Goal: Task Accomplishment & Management: Complete application form

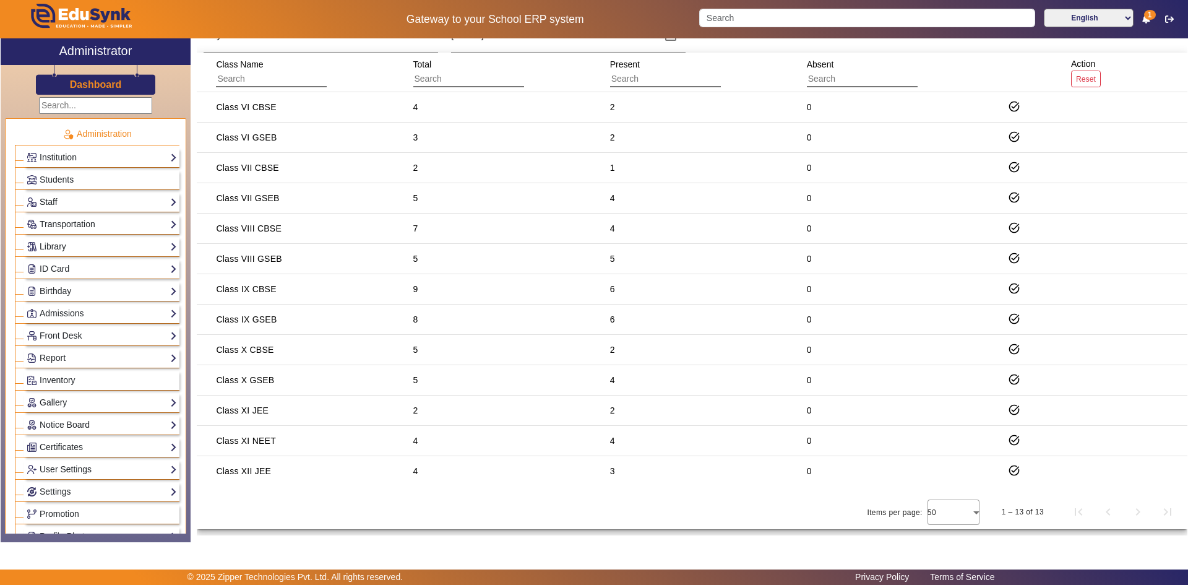
click at [48, 197] on link "Staff" at bounding box center [102, 202] width 150 height 14
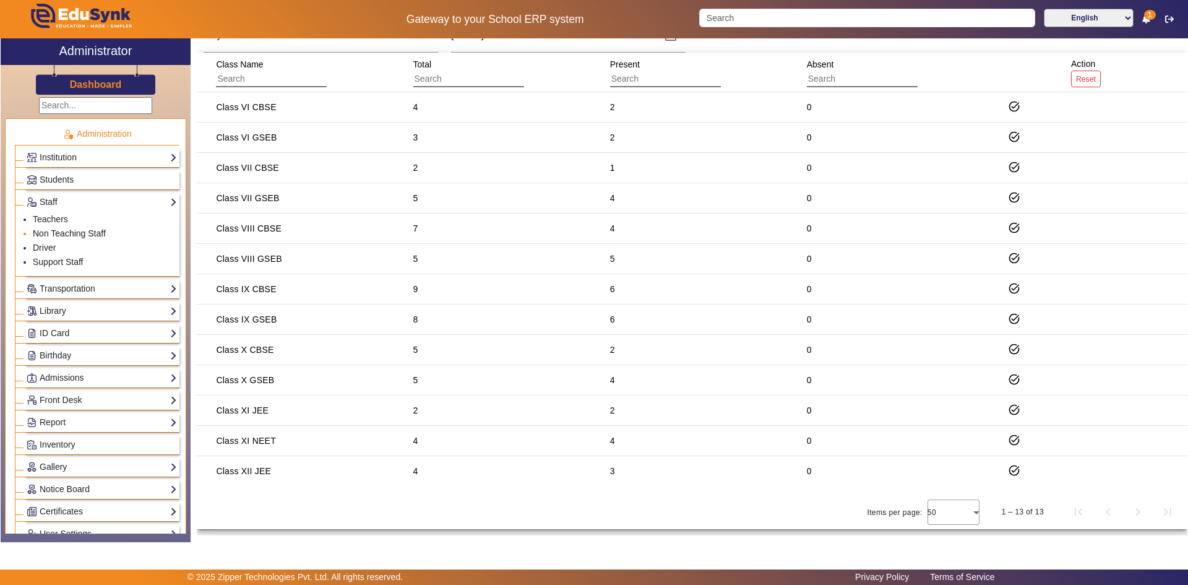
click at [53, 234] on link "Non Teaching Staff" at bounding box center [69, 233] width 73 height 10
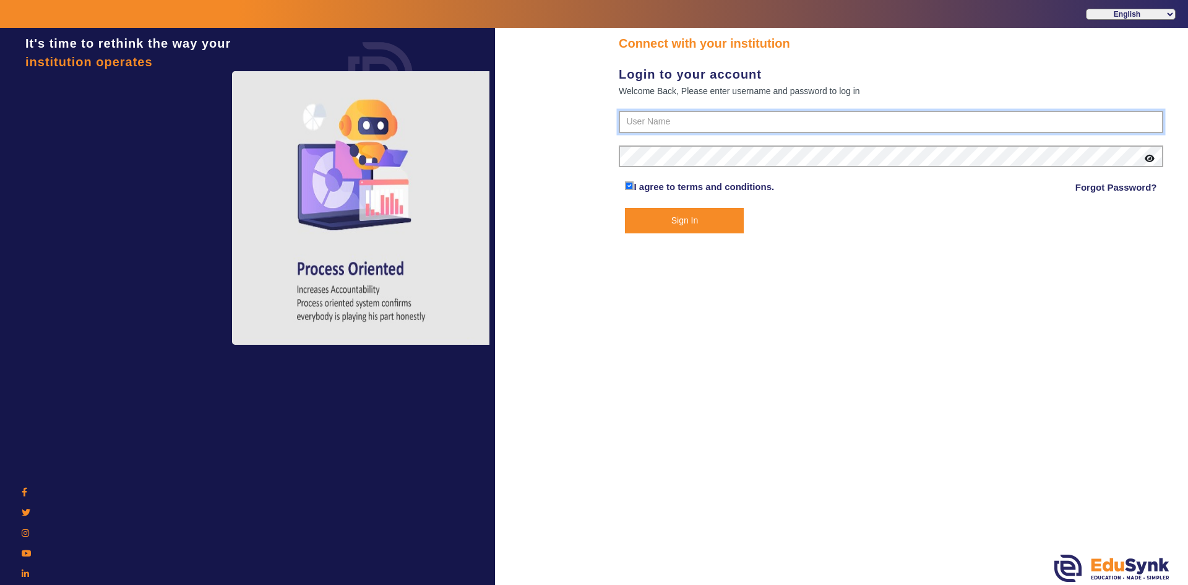
type input "6354922771"
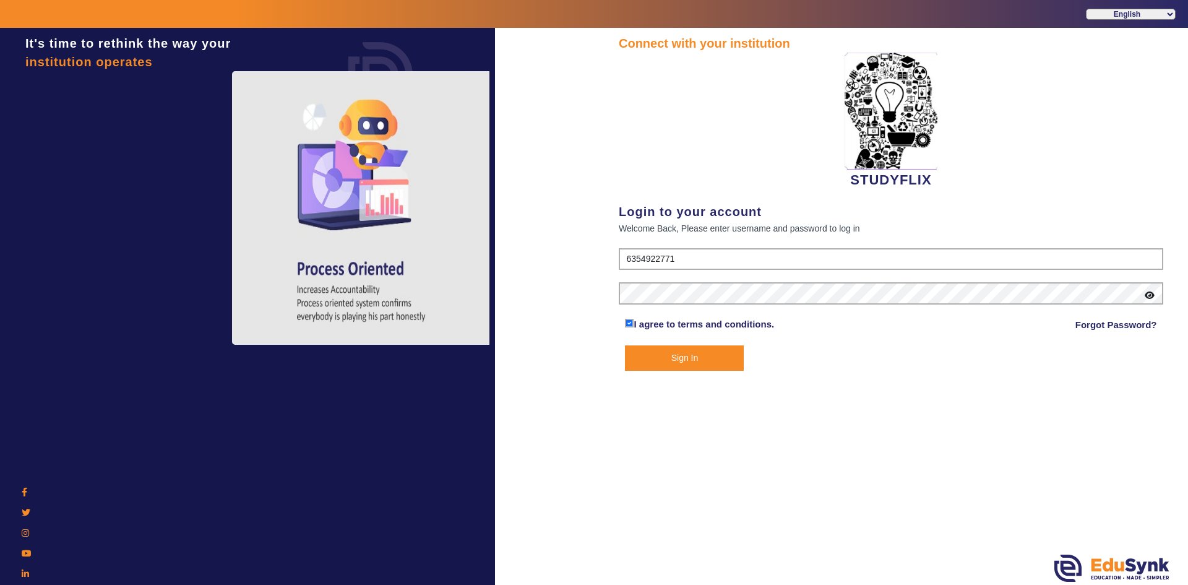
click at [645, 363] on button "Sign In" at bounding box center [684, 357] width 119 height 25
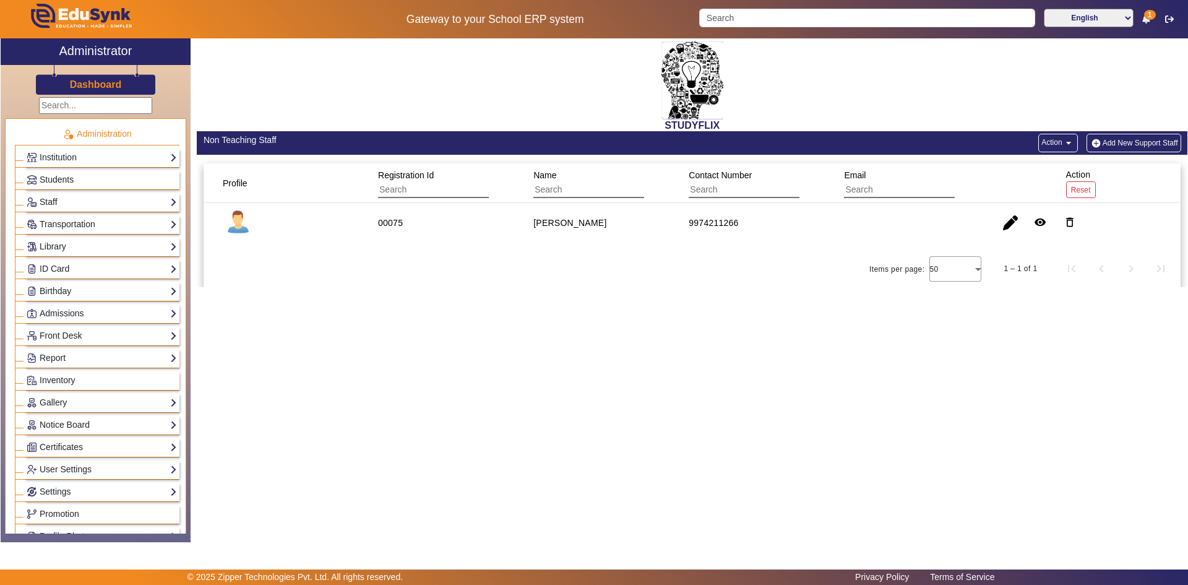
click at [1103, 142] on button "Add New Support Staff" at bounding box center [1134, 143] width 95 height 19
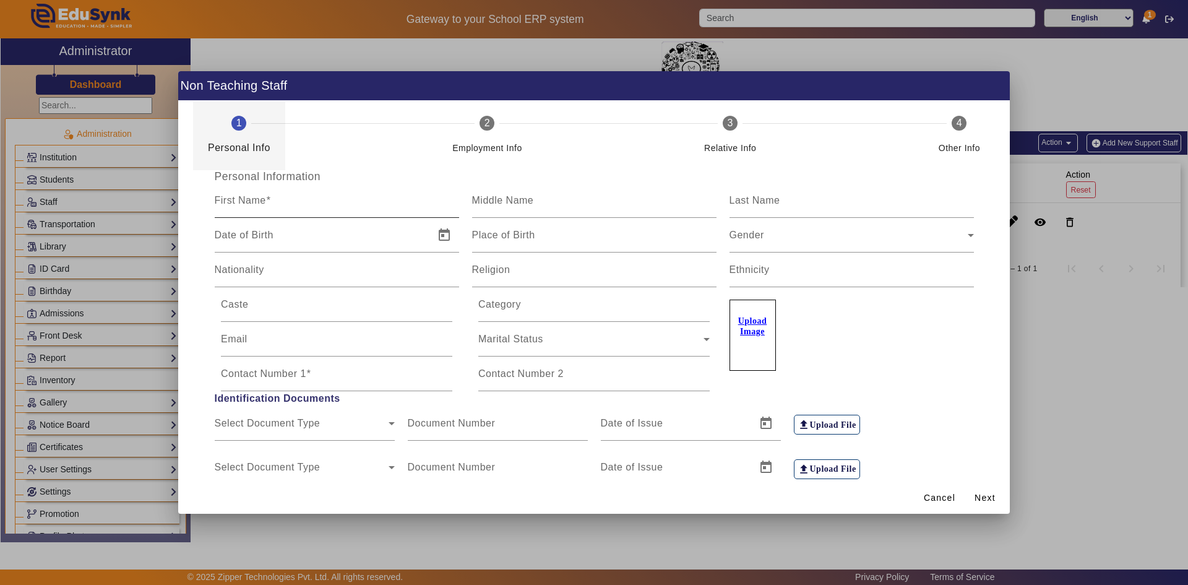
click at [309, 202] on input "First Name" at bounding box center [337, 205] width 244 height 15
click at [264, 204] on input "First Name" at bounding box center [337, 205] width 244 height 15
type input "[PERSON_NAME]"
click at [498, 206] on label "Middle Name" at bounding box center [503, 200] width 62 height 11
click at [498, 206] on input "Middle Name" at bounding box center [594, 205] width 244 height 15
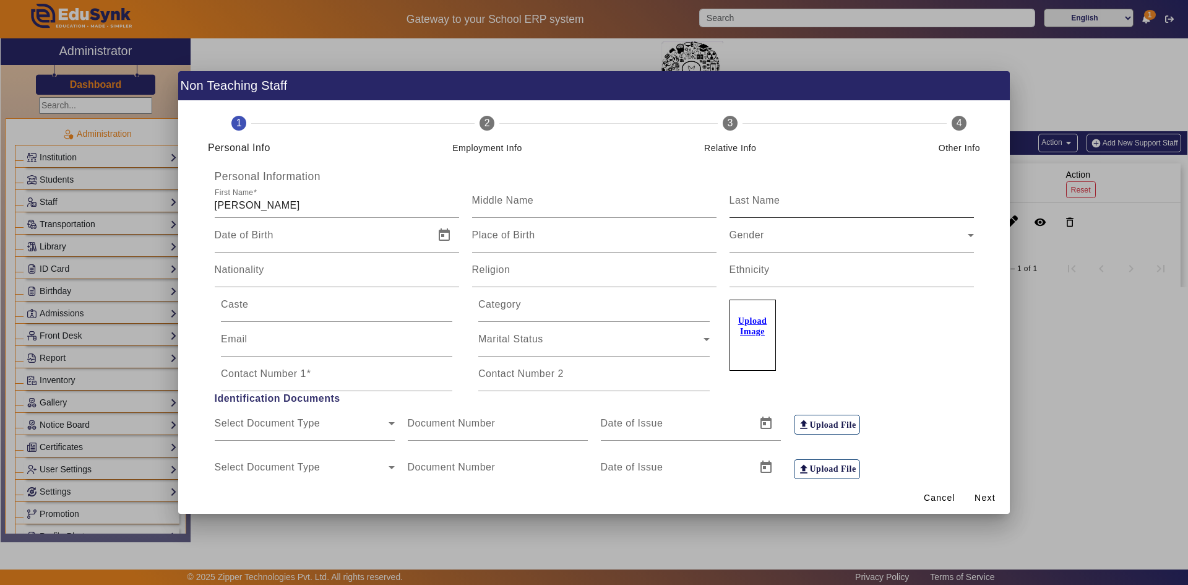
click at [748, 206] on label "Last Name" at bounding box center [755, 200] width 51 height 11
click at [748, 206] on input "Last Name" at bounding box center [852, 205] width 244 height 15
type input "Solanki"
click at [537, 231] on div "Place of Birth" at bounding box center [594, 235] width 244 height 35
click at [367, 231] on div "Date of Birth" at bounding box center [321, 235] width 212 height 35
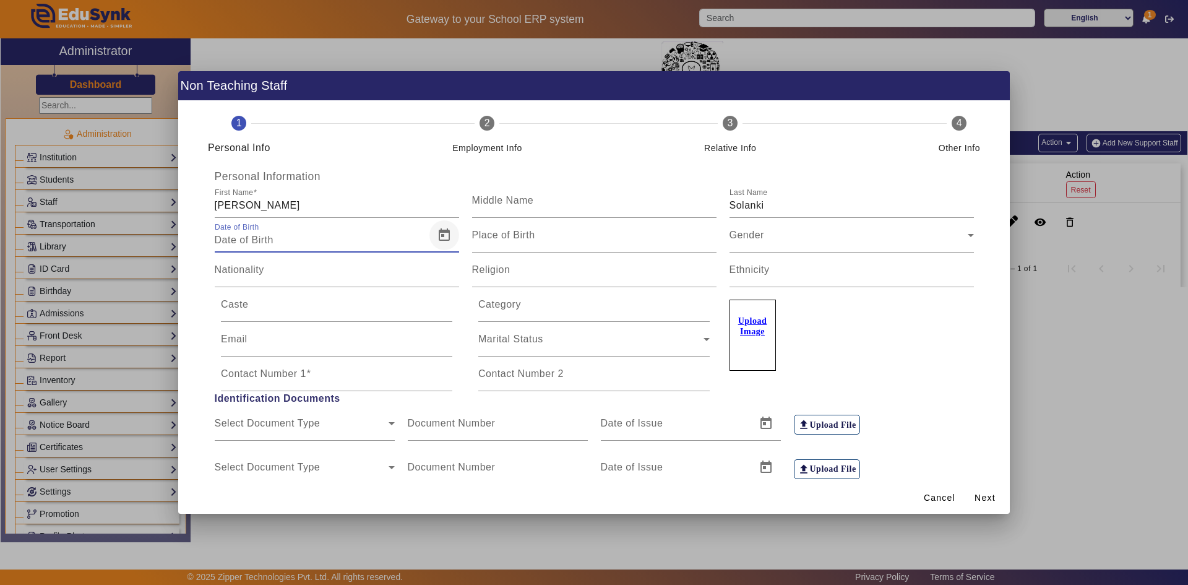
click at [447, 241] on span "Open calendar" at bounding box center [445, 235] width 30 height 30
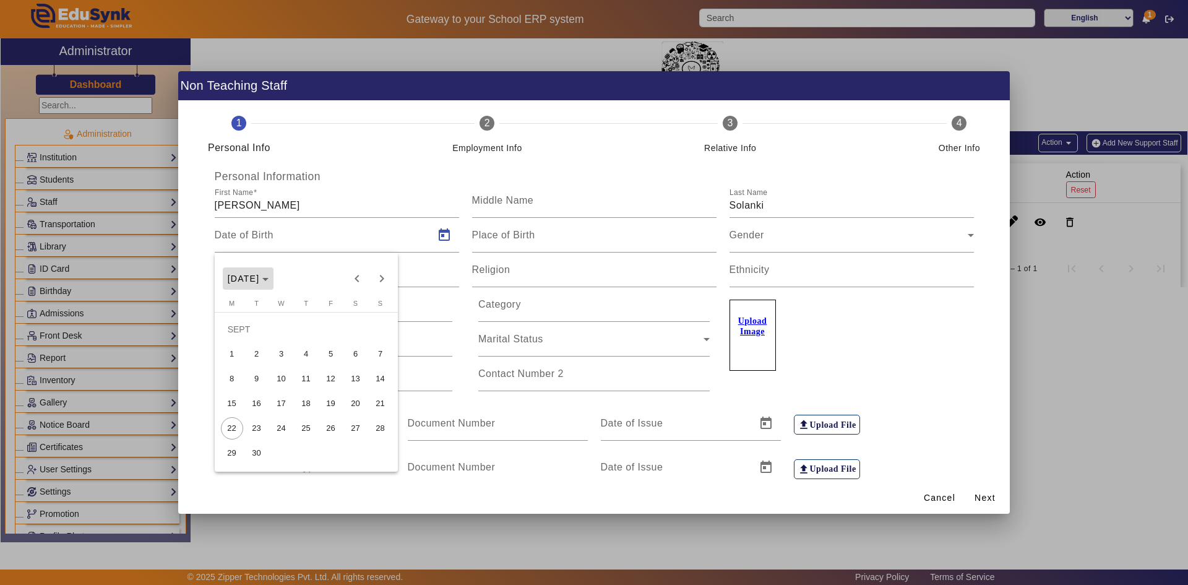
click at [274, 278] on span "Choose month and year" at bounding box center [248, 279] width 51 height 30
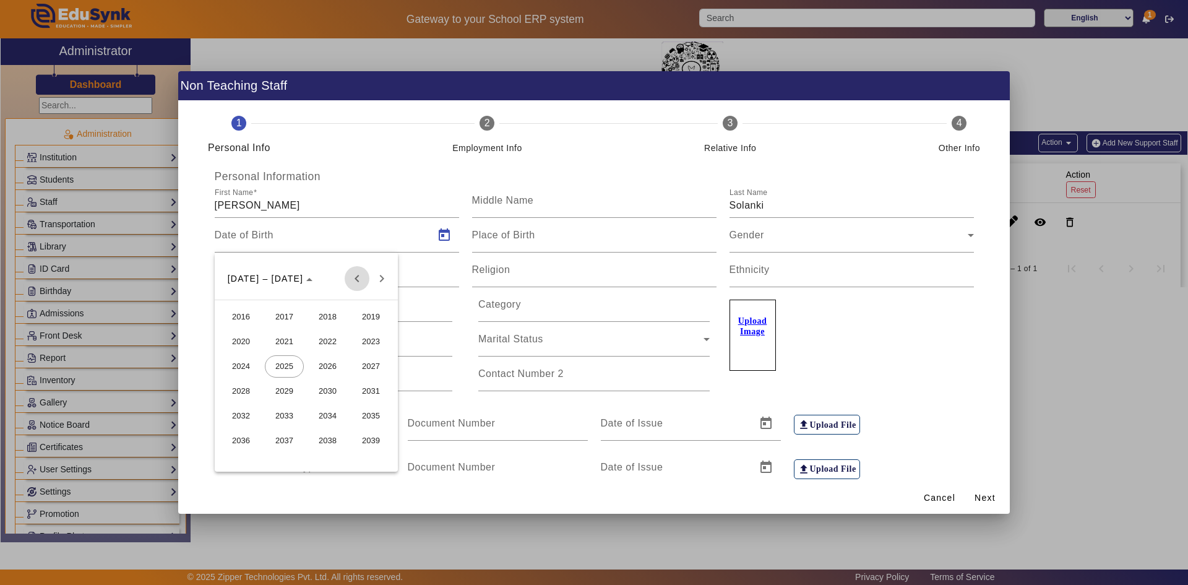
click at [357, 278] on span "Previous 24 years" at bounding box center [357, 278] width 25 height 25
click at [296, 387] on span "2005" at bounding box center [284, 391] width 39 height 22
click at [370, 385] on span "DEC" at bounding box center [371, 391] width 39 height 22
click at [376, 378] on span "18" at bounding box center [381, 379] width 22 height 22
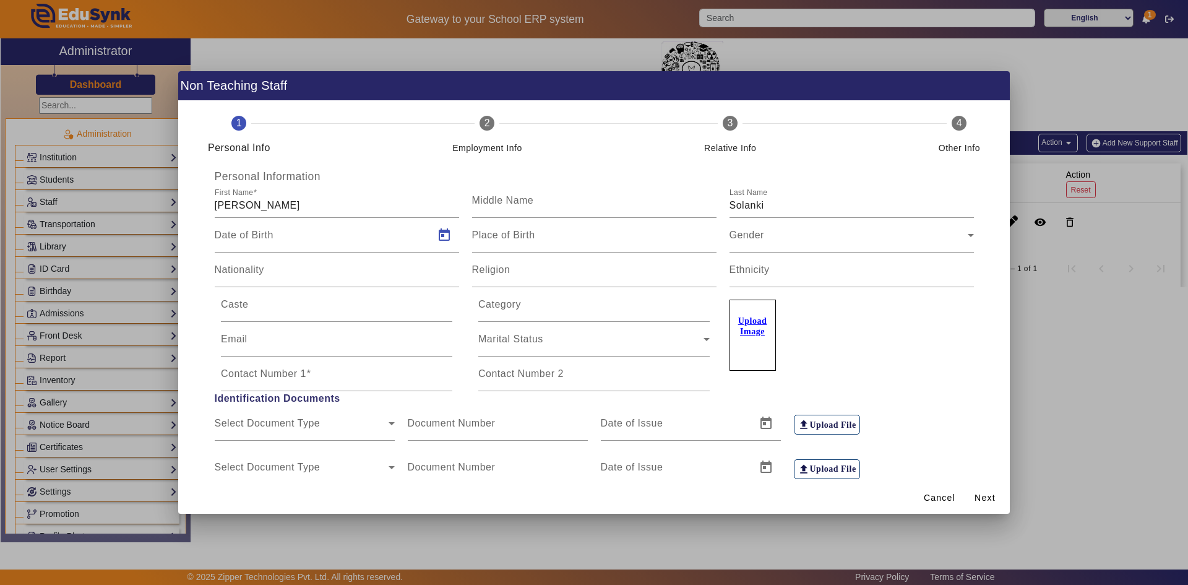
type input "[DATE]"
click at [284, 382] on input "Contact Number 1" at bounding box center [336, 378] width 231 height 15
type input "6353664648"
click at [987, 495] on span "Next" at bounding box center [985, 497] width 21 height 13
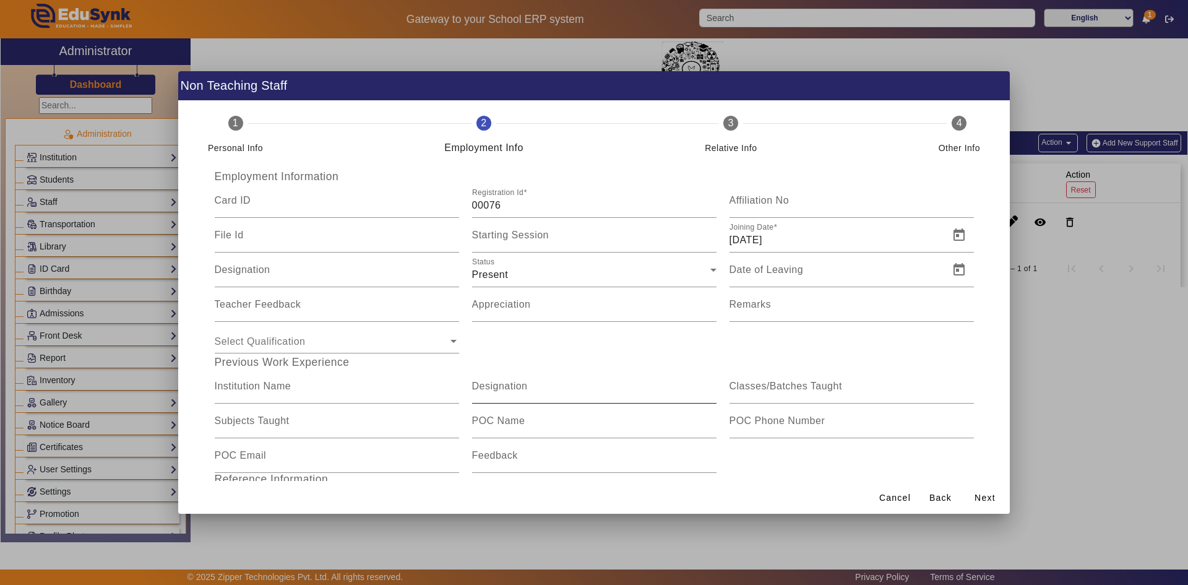
click at [526, 386] on mat-label "Designation" at bounding box center [500, 386] width 56 height 11
click at [526, 386] on input "Designation" at bounding box center [594, 391] width 244 height 15
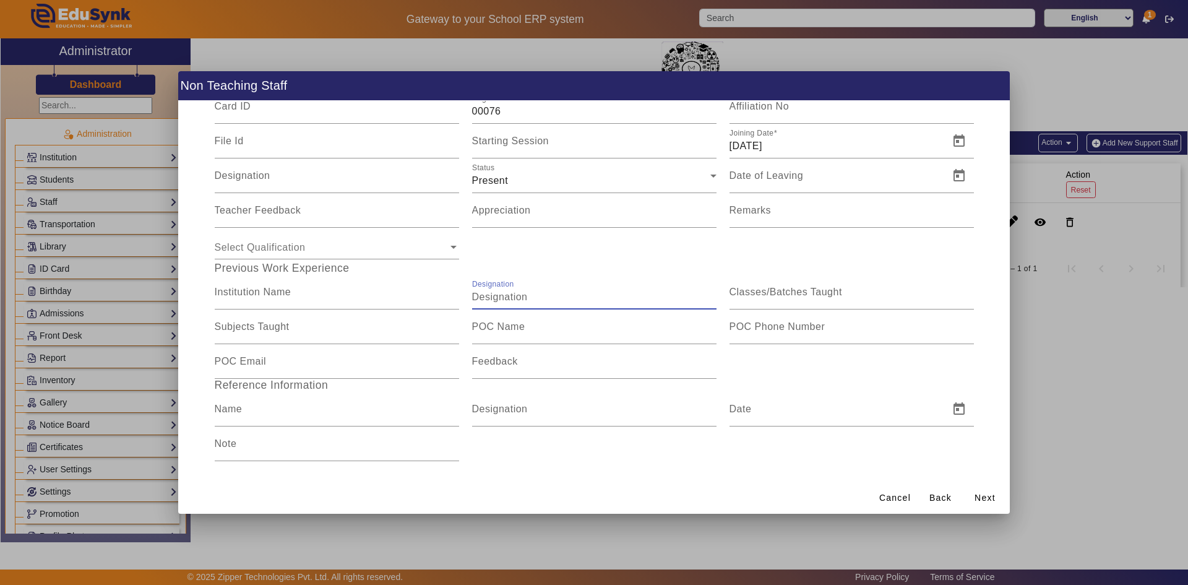
scroll to position [102, 0]
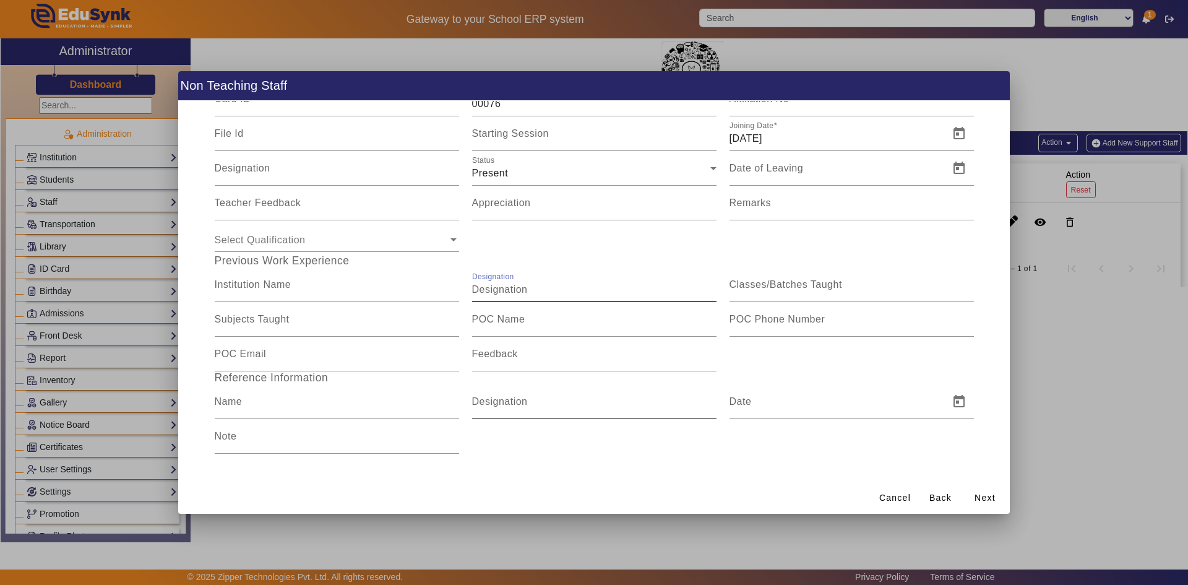
click at [525, 393] on div "Designation" at bounding box center [594, 401] width 244 height 35
click at [976, 497] on span "Next" at bounding box center [985, 497] width 21 height 13
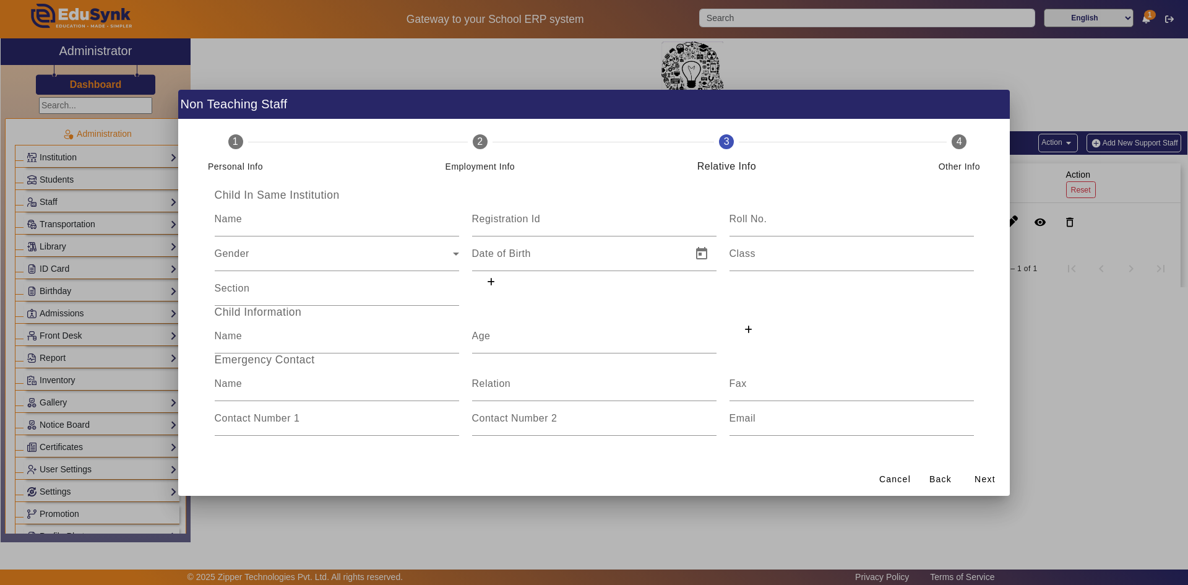
scroll to position [0, 0]
click at [540, 220] on mat-label "Registration Id" at bounding box center [506, 219] width 69 height 11
click at [540, 220] on input "Registration Id" at bounding box center [594, 224] width 244 height 15
click at [365, 251] on div "Gender" at bounding box center [334, 258] width 238 height 15
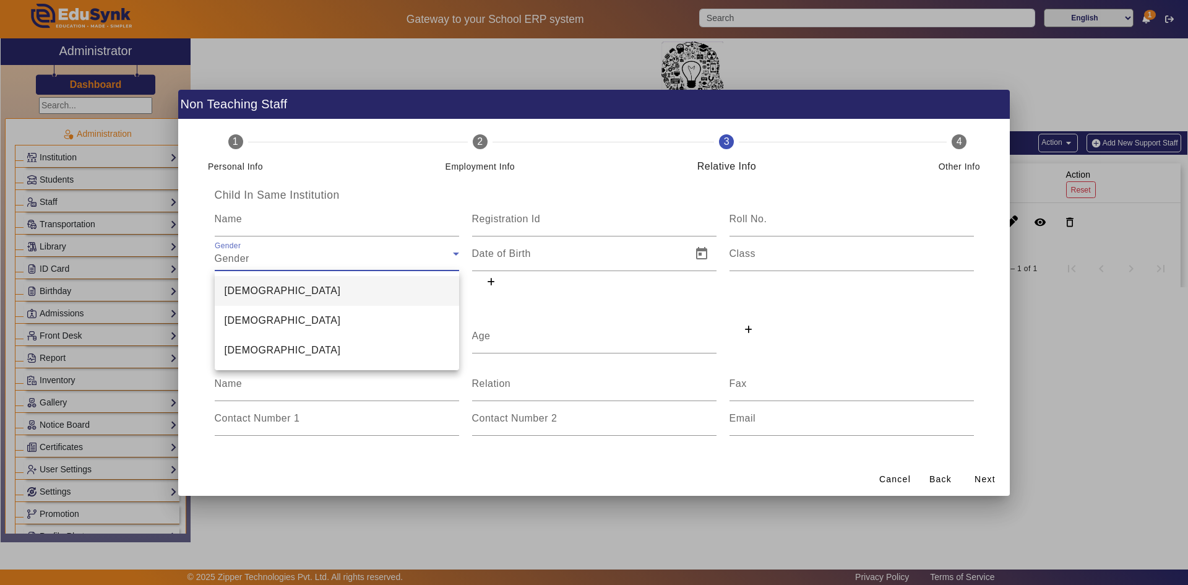
click at [292, 298] on mat-option "[DEMOGRAPHIC_DATA]" at bounding box center [337, 291] width 244 height 30
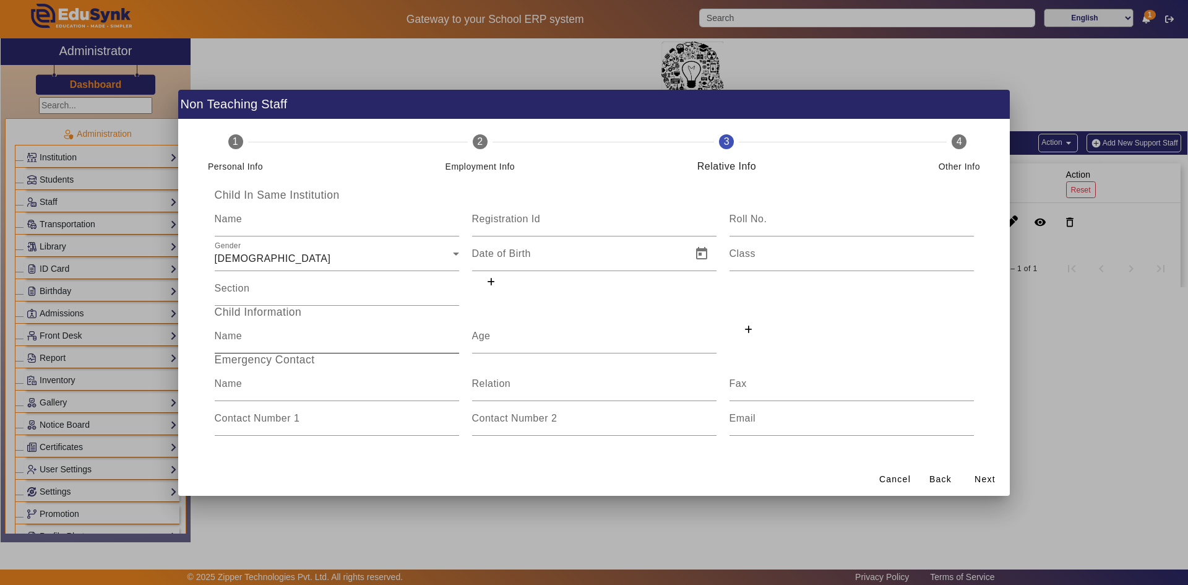
click at [285, 329] on div "Name" at bounding box center [337, 336] width 244 height 35
click at [289, 223] on input "Name" at bounding box center [337, 224] width 244 height 15
click at [986, 481] on span "Next" at bounding box center [985, 479] width 21 height 13
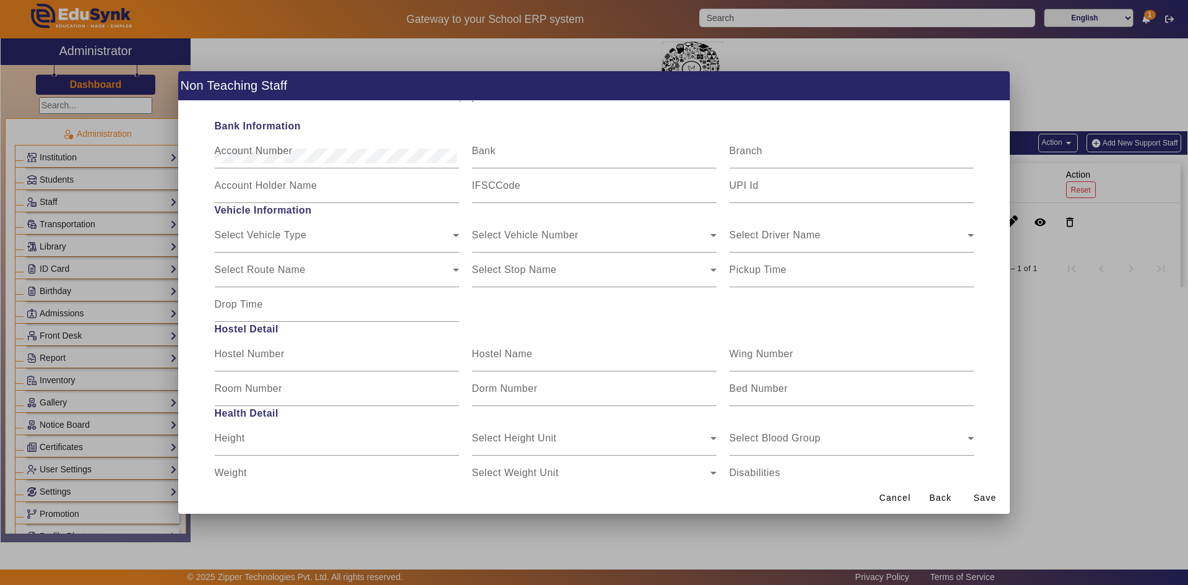
scroll to position [186, 0]
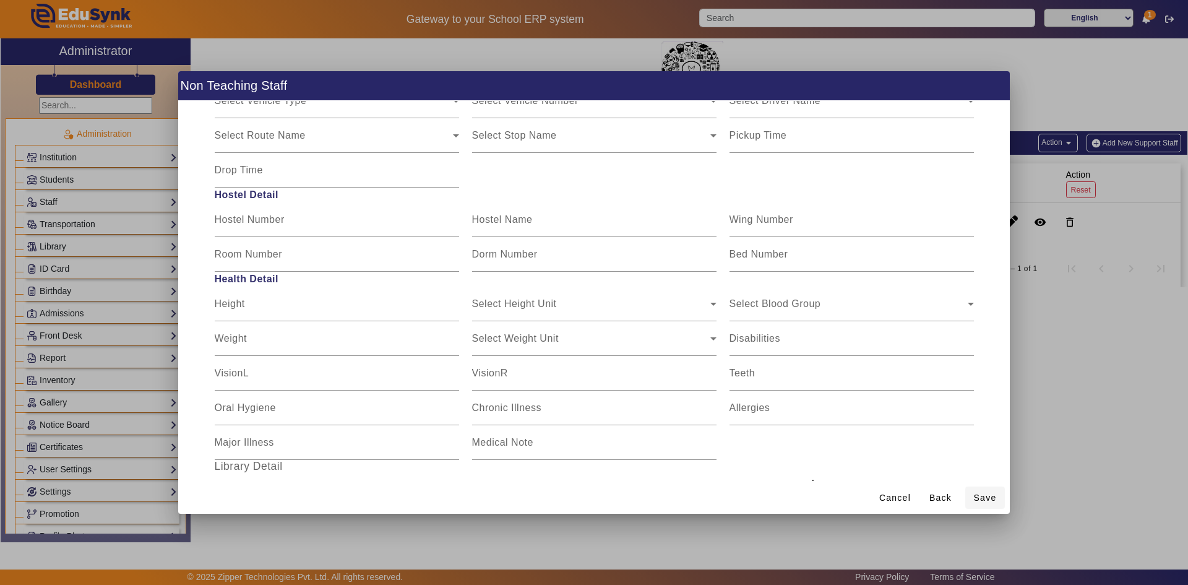
click at [990, 498] on span "Save" at bounding box center [985, 497] width 23 height 13
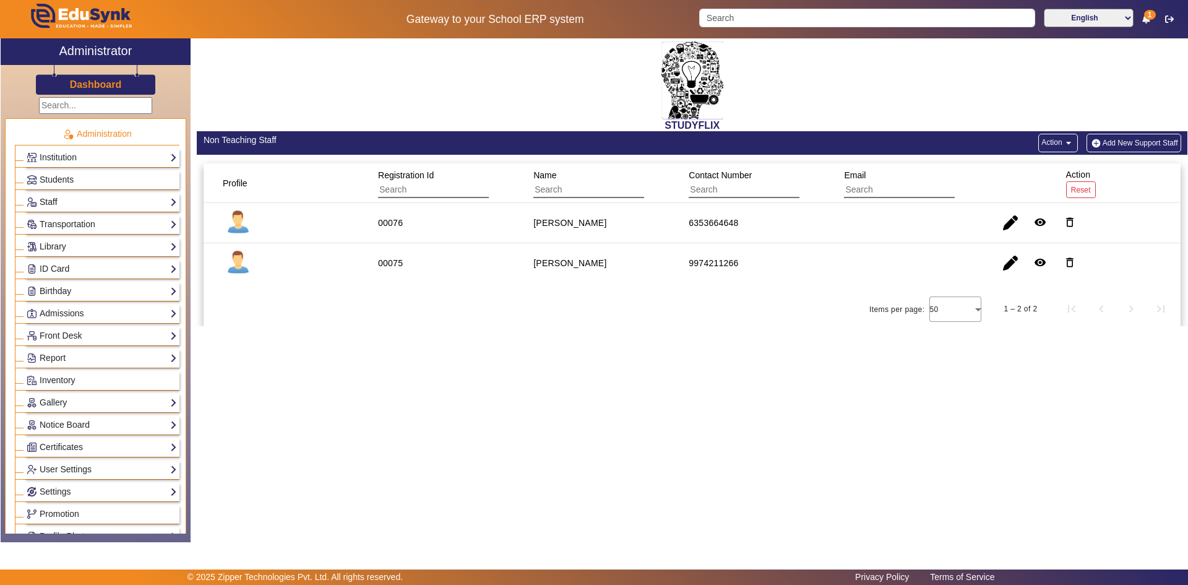
click at [62, 209] on link "Staff" at bounding box center [102, 202] width 150 height 14
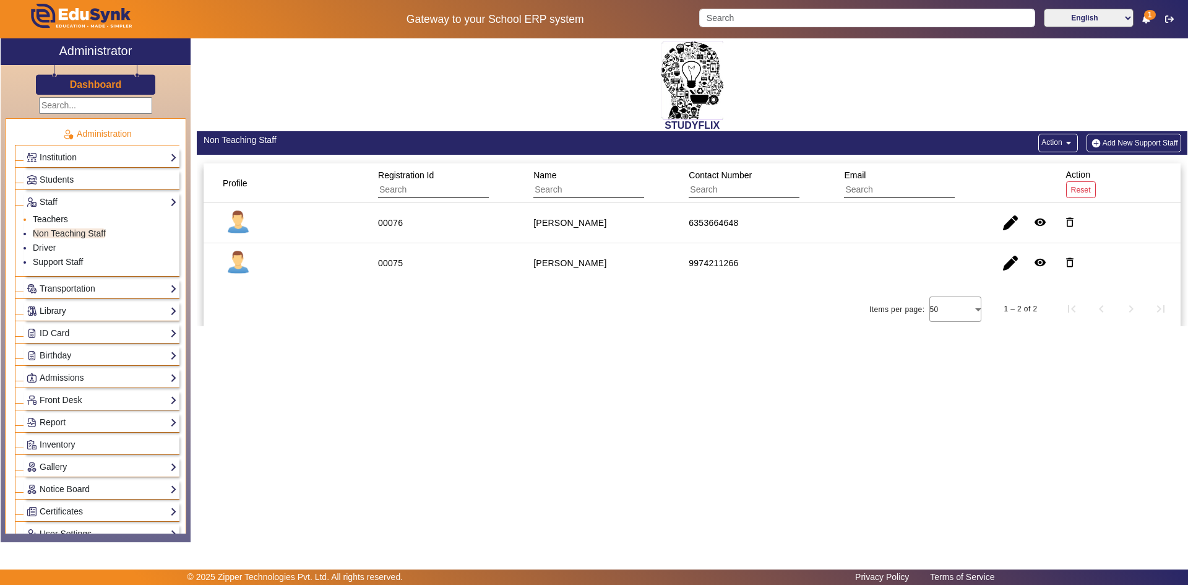
click at [52, 223] on link "Teachers" at bounding box center [50, 219] width 35 height 10
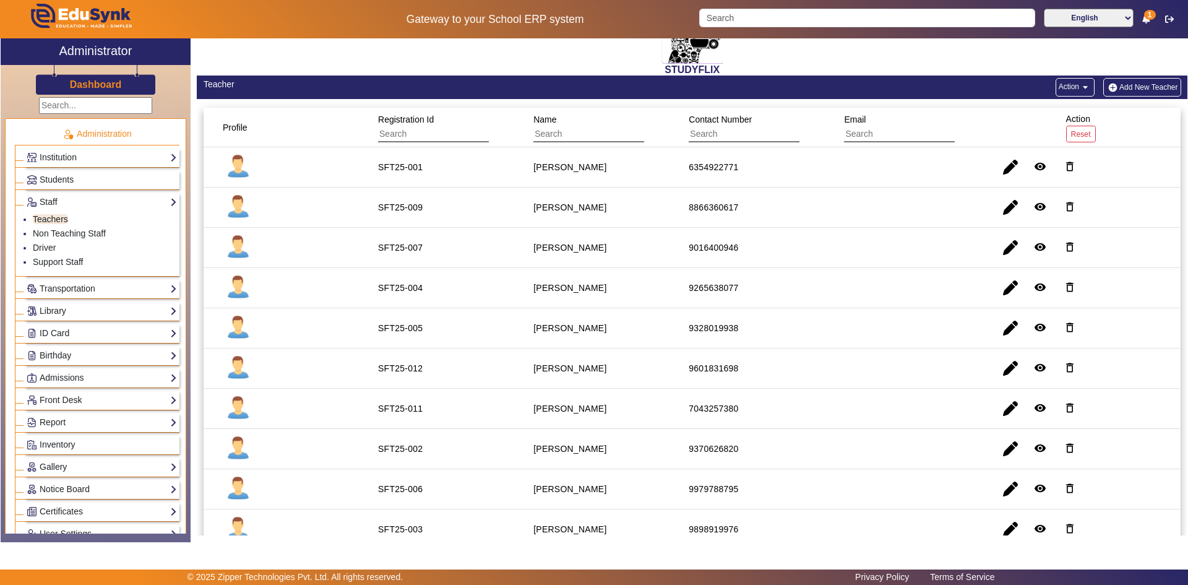
scroll to position [193, 0]
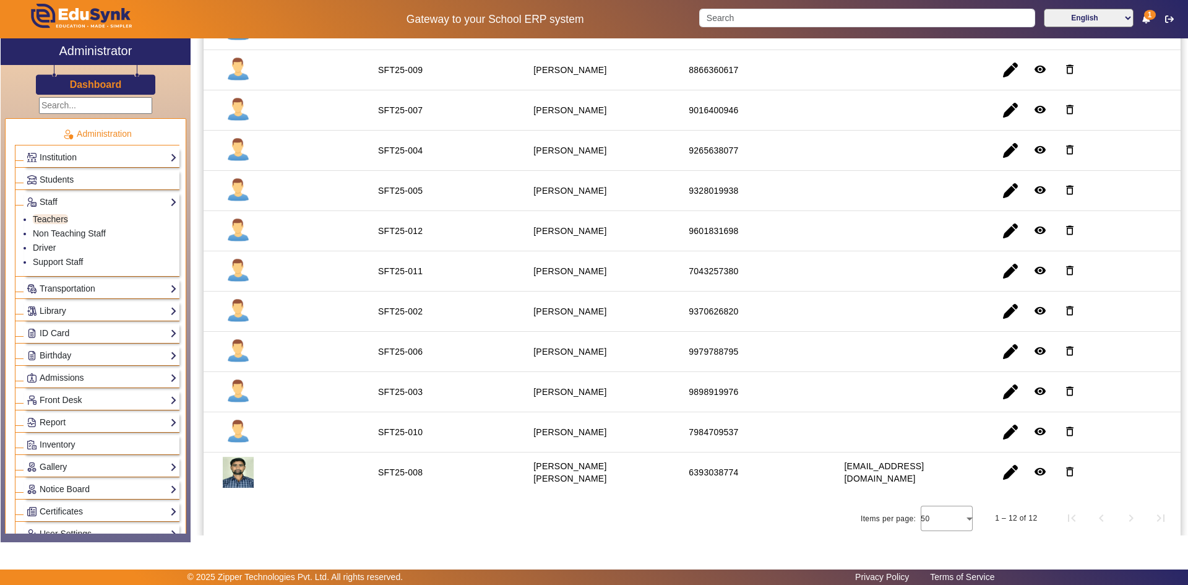
drag, startPoint x: 374, startPoint y: 231, endPoint x: 438, endPoint y: 243, distance: 64.8
click at [438, 243] on mat-cell "SFT25-012" at bounding box center [441, 231] width 155 height 40
copy div "SFT25-012"
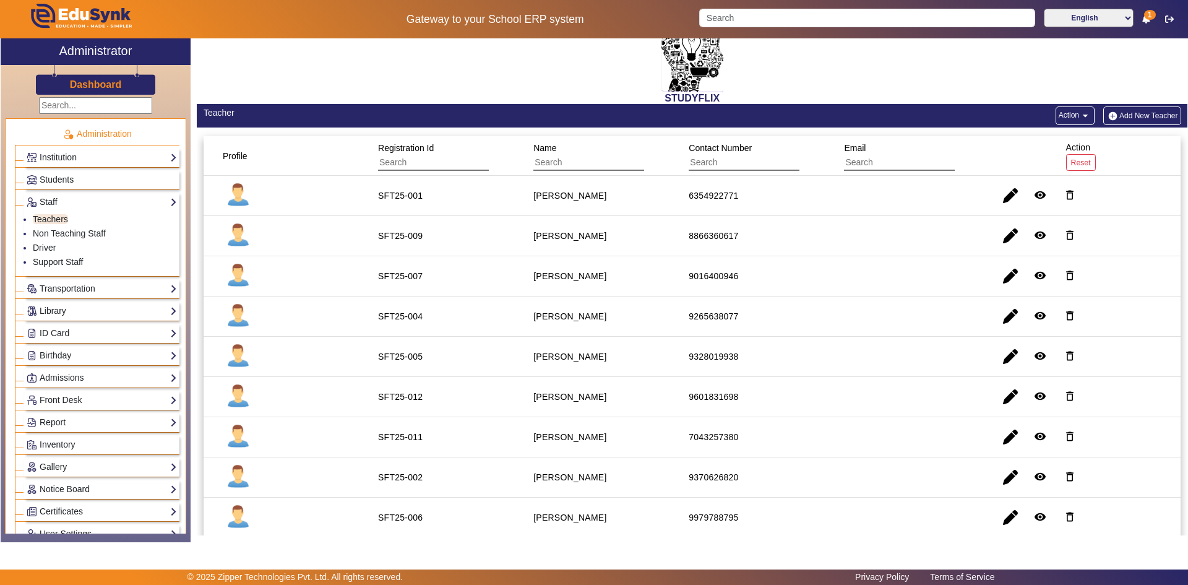
scroll to position [0, 0]
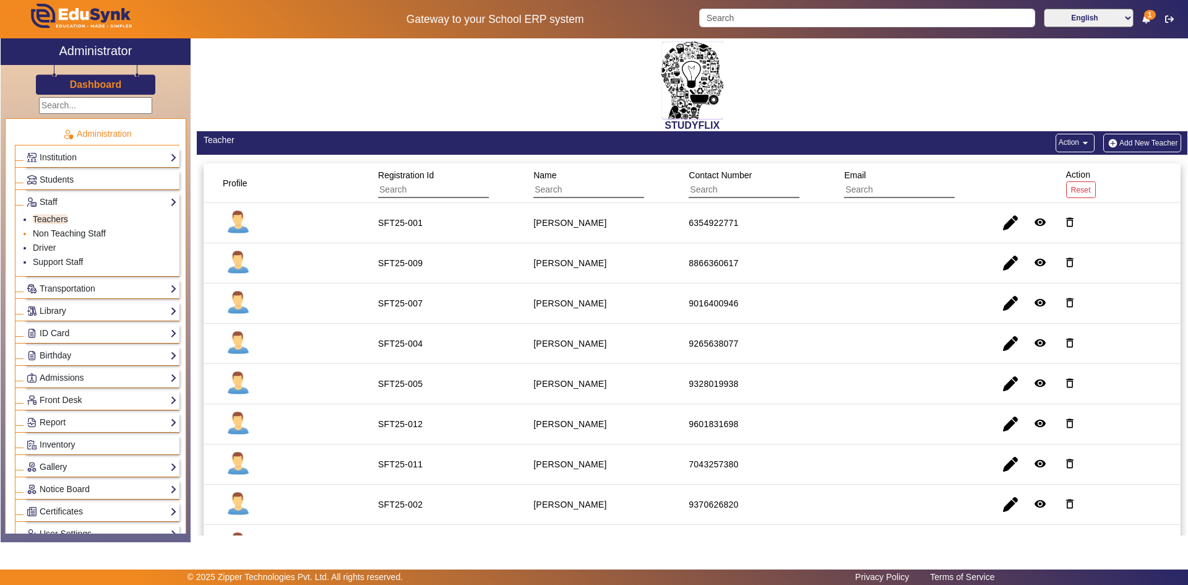
click at [58, 233] on link "Non Teaching Staff" at bounding box center [69, 233] width 73 height 10
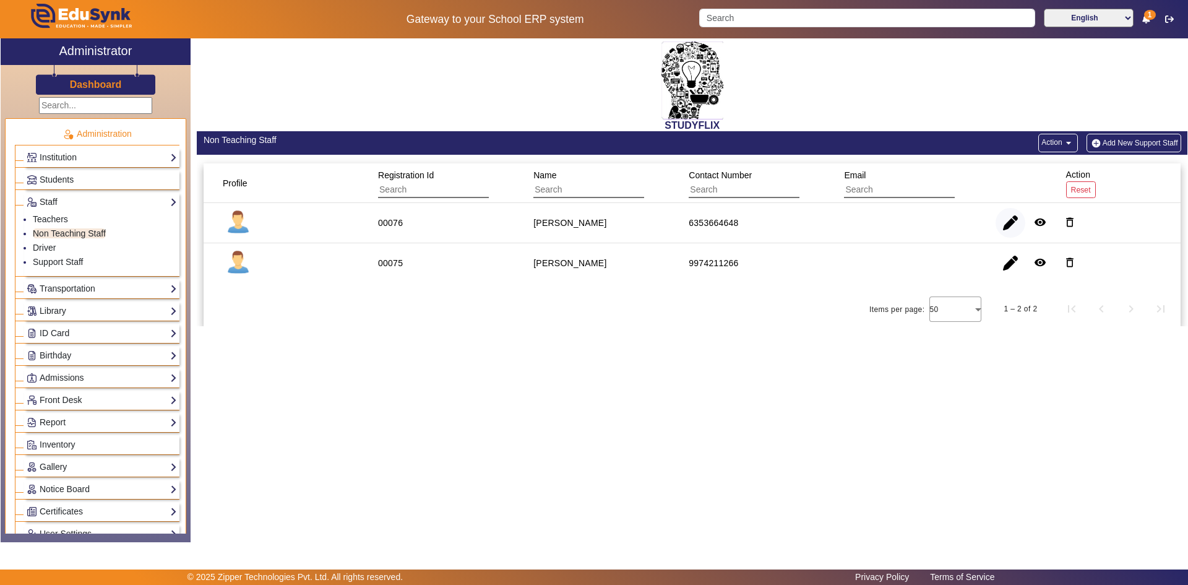
click at [1012, 224] on span "button" at bounding box center [1011, 223] width 30 height 30
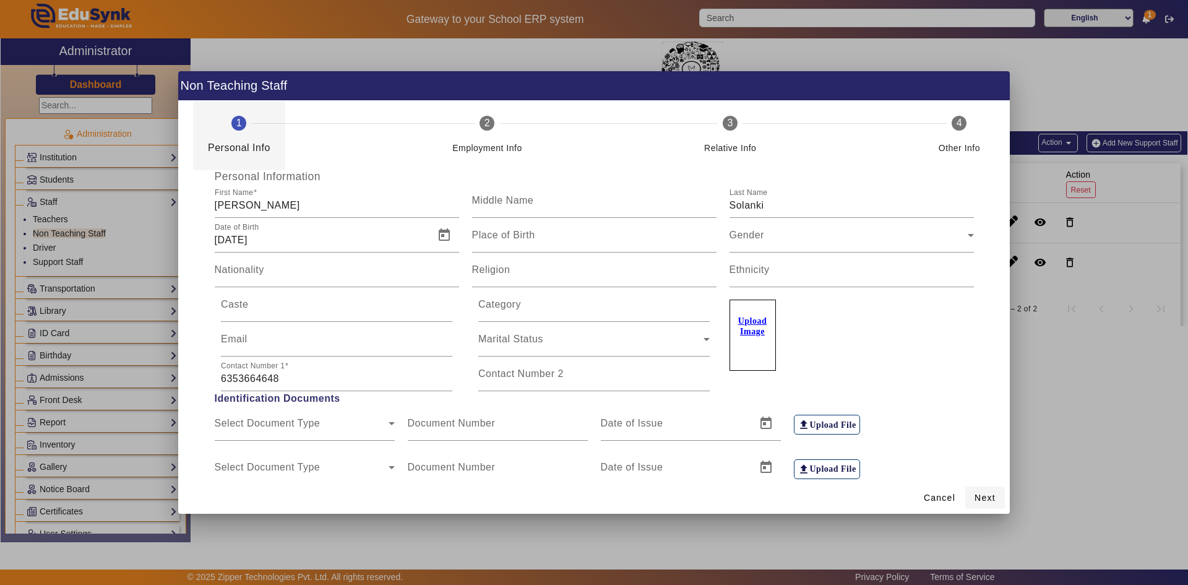
click at [977, 496] on span "Next" at bounding box center [985, 497] width 21 height 13
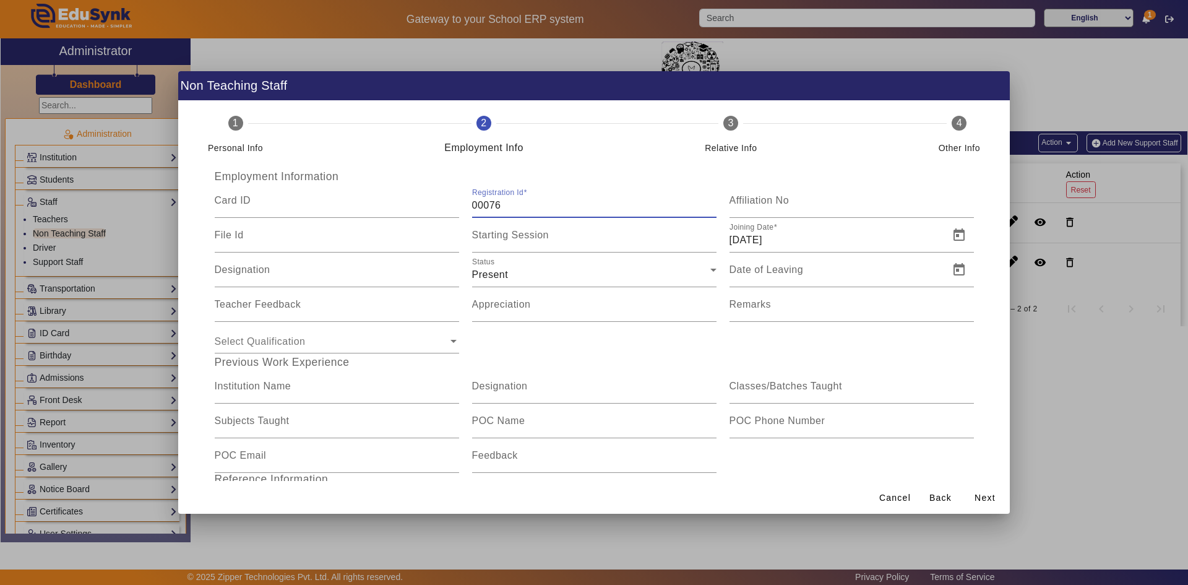
drag, startPoint x: 504, startPoint y: 206, endPoint x: 464, endPoint y: 203, distance: 40.3
click at [465, 203] on div "Registration Id 00076" at bounding box center [593, 200] width 257 height 35
click at [511, 198] on input "00076" at bounding box center [594, 205] width 244 height 15
click at [511, 203] on input "00076" at bounding box center [594, 205] width 244 height 15
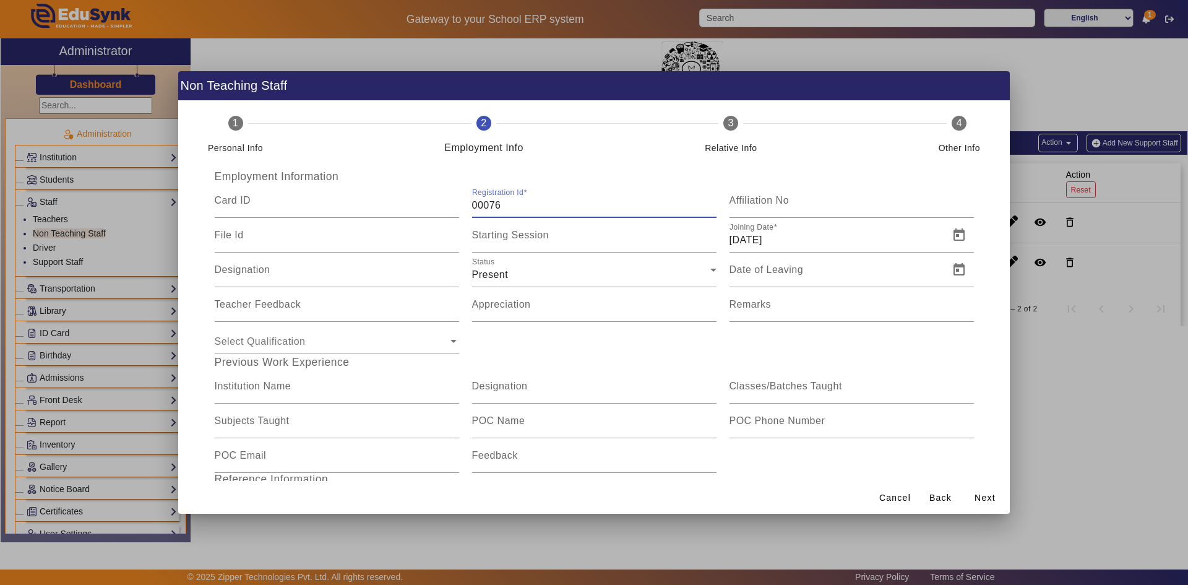
click at [511, 207] on input "00076" at bounding box center [594, 205] width 244 height 15
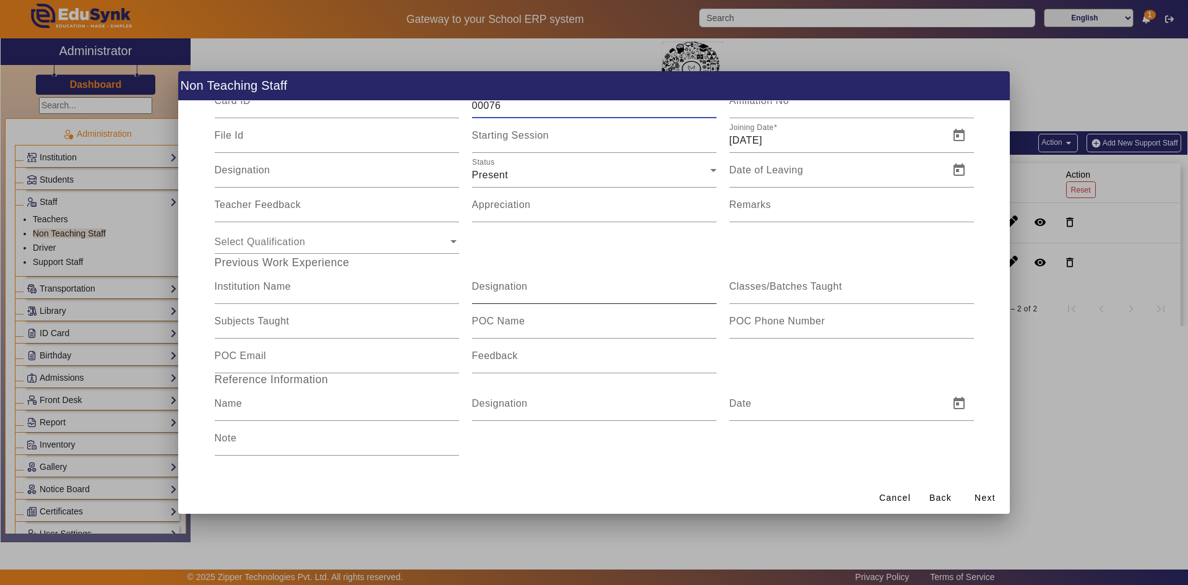
scroll to position [102, 0]
click at [569, 282] on input "Designation" at bounding box center [594, 289] width 244 height 15
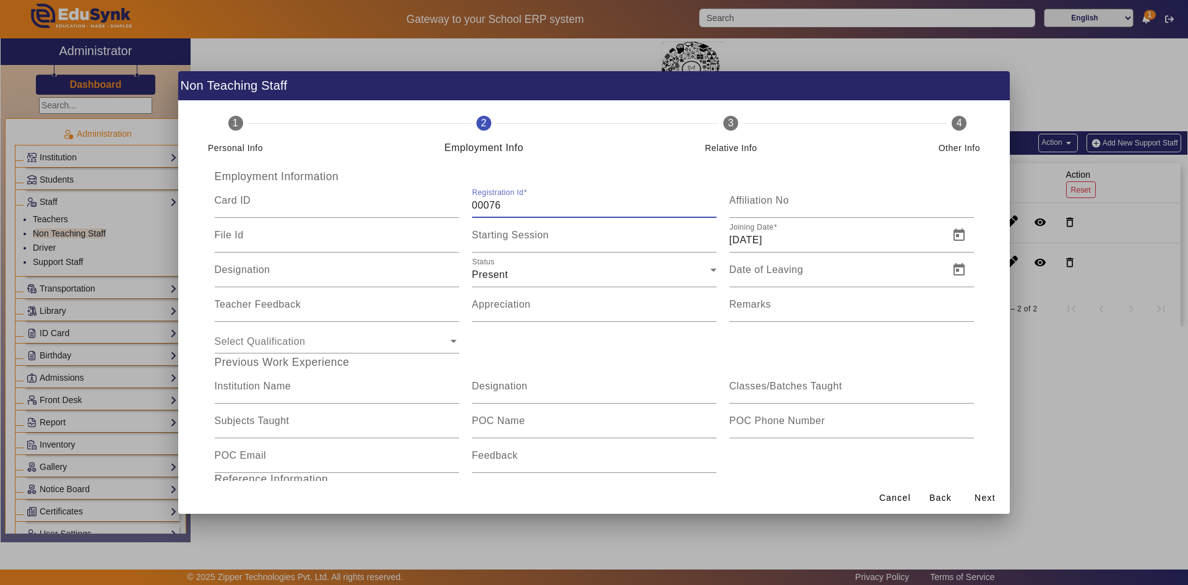
click at [530, 203] on input "00076" at bounding box center [594, 205] width 244 height 15
click at [283, 263] on div "Designation" at bounding box center [337, 270] width 244 height 35
click at [739, 238] on input "[DATE]" at bounding box center [836, 240] width 212 height 15
click at [951, 236] on span "Open calendar" at bounding box center [960, 235] width 30 height 30
click at [886, 399] on span "21" at bounding box center [891, 403] width 22 height 22
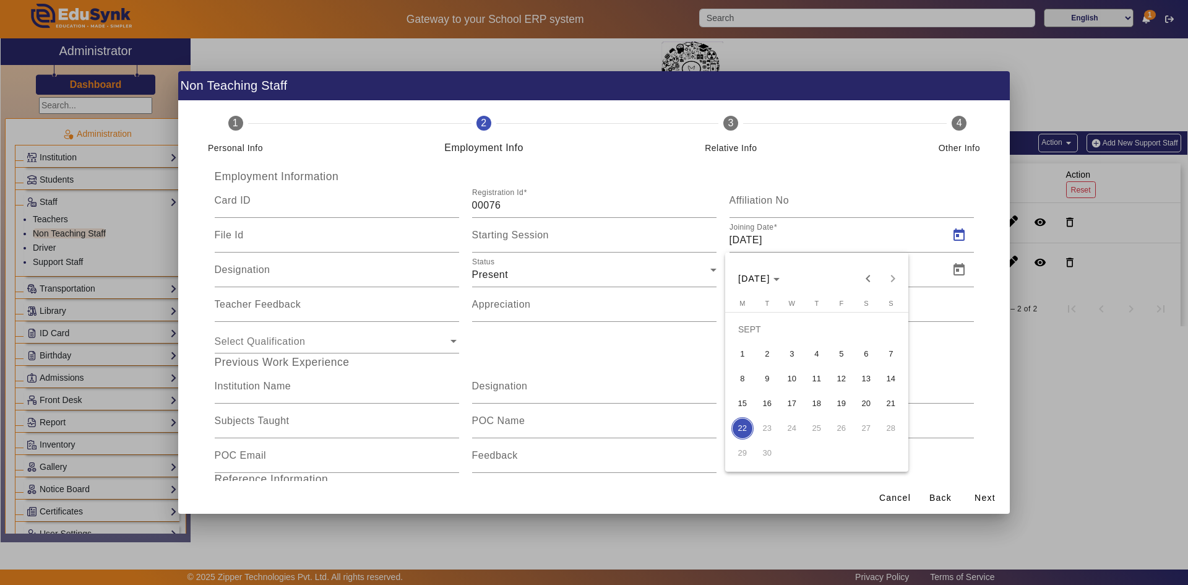
type input "[DATE]"
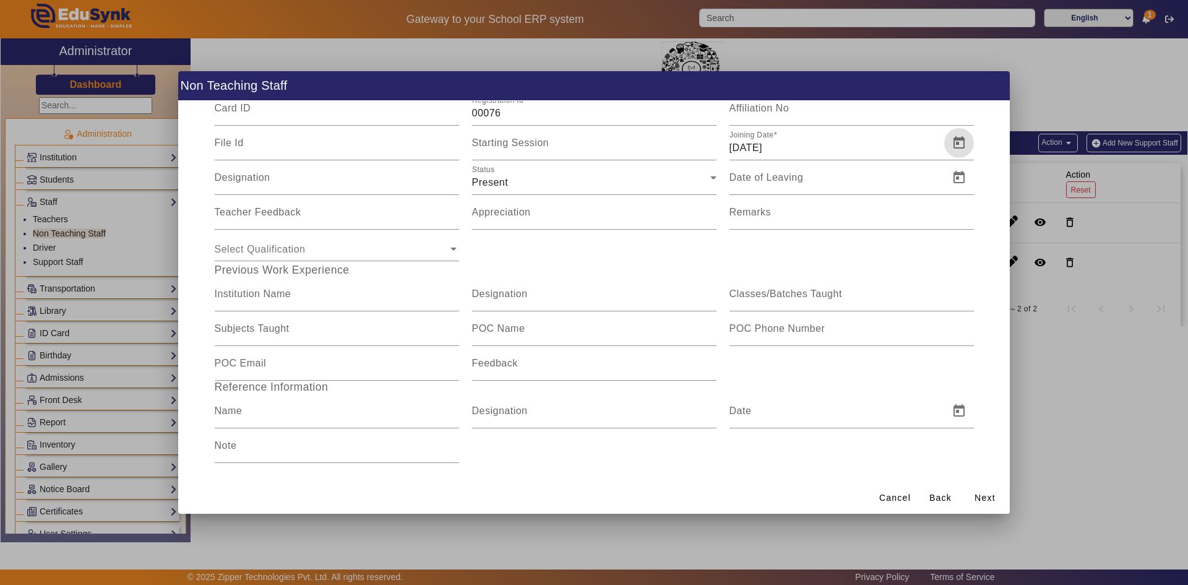
scroll to position [102, 0]
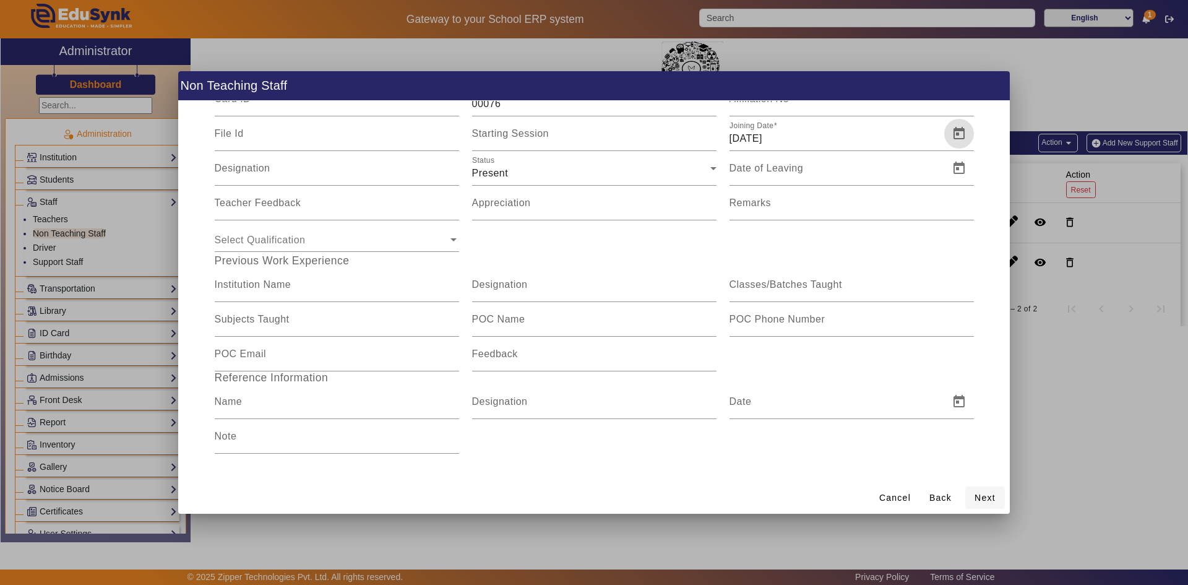
click at [987, 501] on span "Next" at bounding box center [985, 497] width 21 height 13
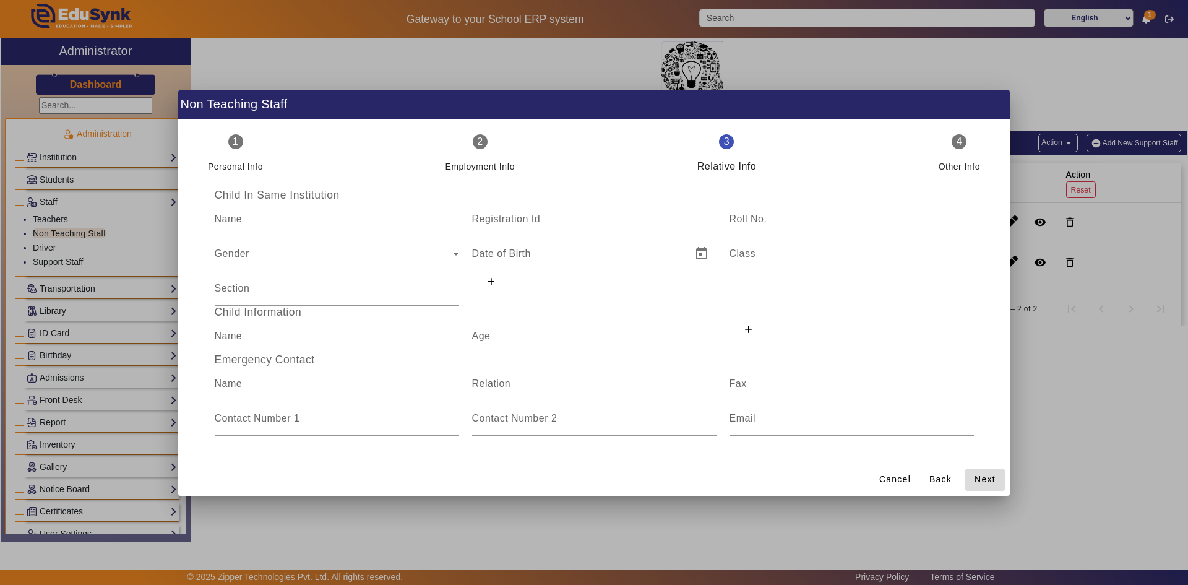
click at [977, 484] on span "Next" at bounding box center [985, 479] width 21 height 13
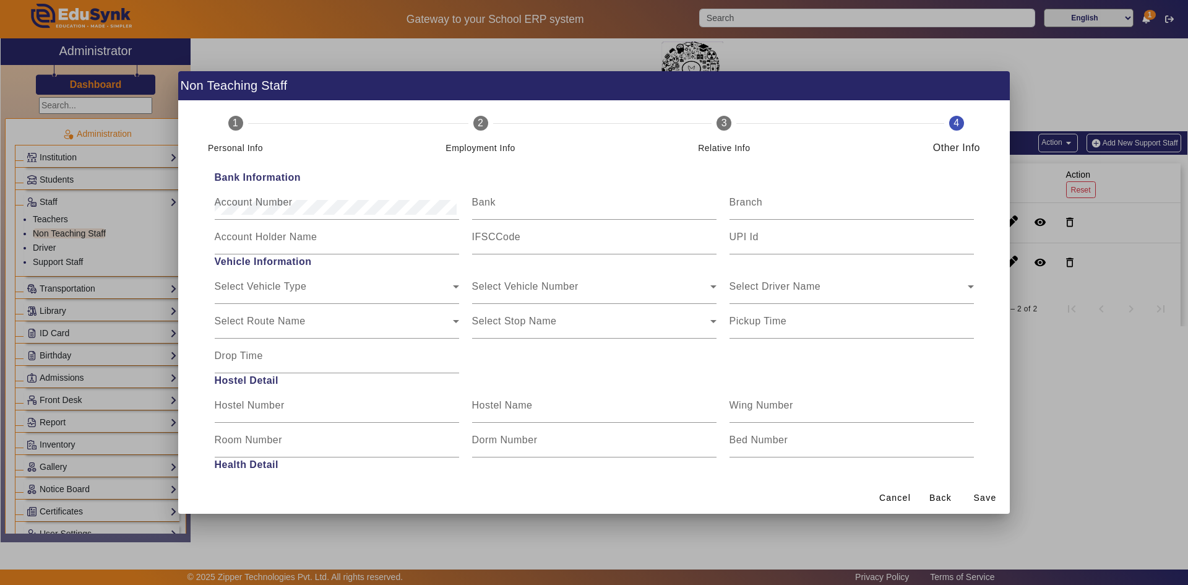
click at [977, 484] on span at bounding box center [986, 498] width 40 height 30
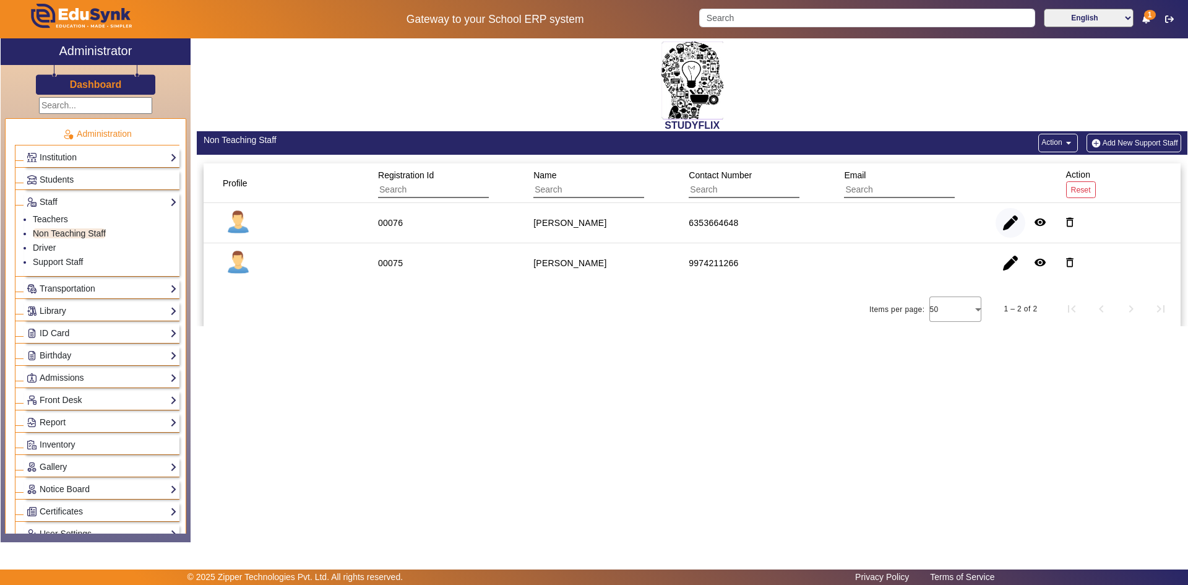
click at [998, 228] on span "button" at bounding box center [1011, 223] width 30 height 30
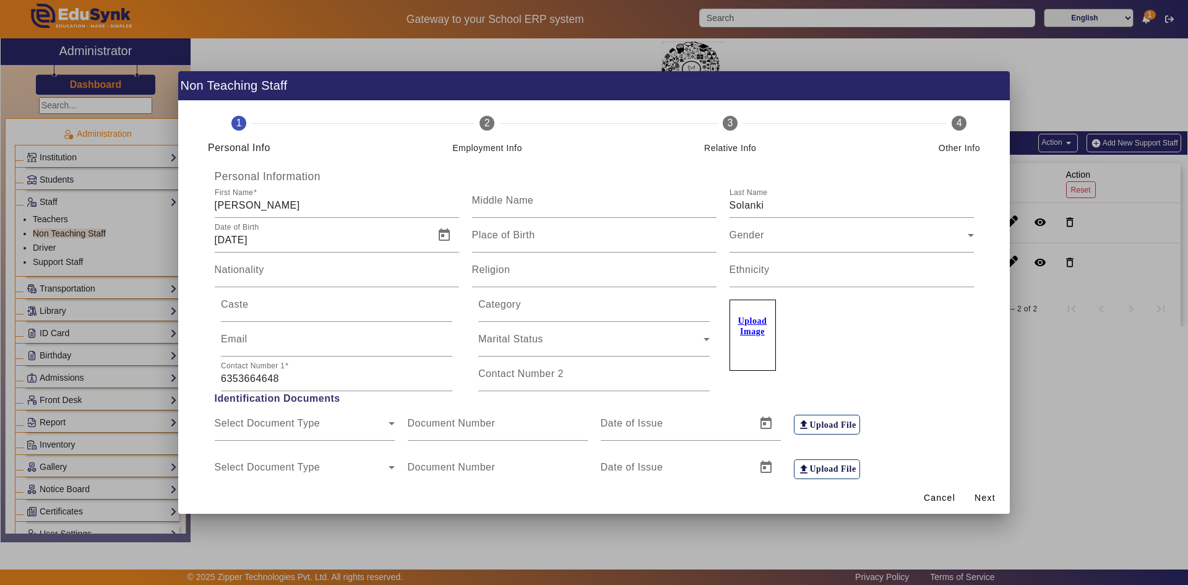
click at [1044, 255] on div at bounding box center [594, 292] width 1188 height 585
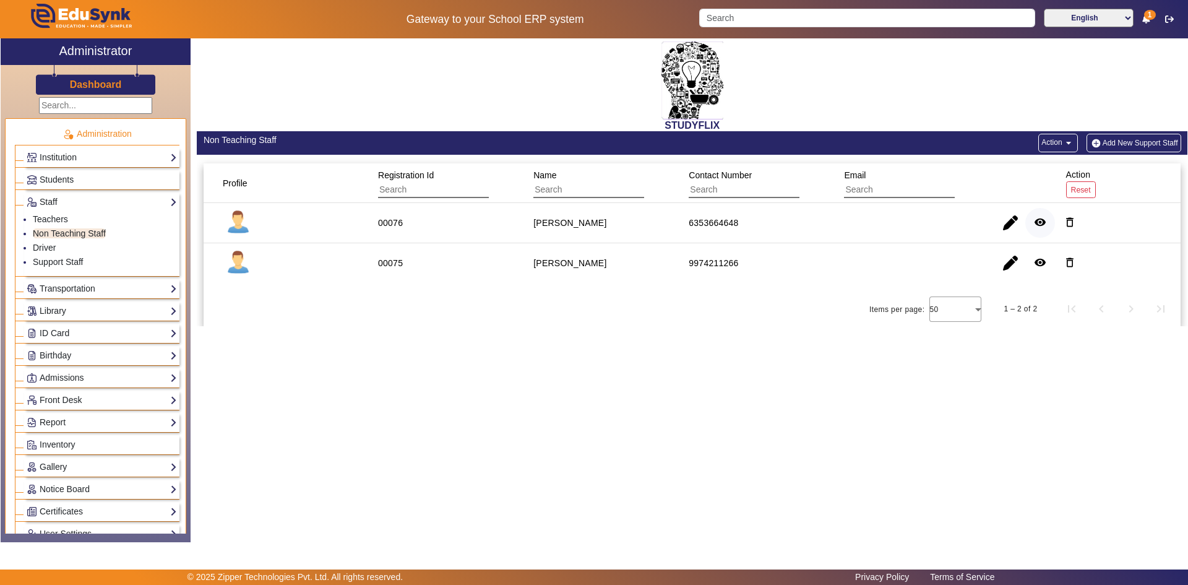
click at [1036, 220] on mat-icon "remove_red_eye" at bounding box center [1040, 222] width 12 height 12
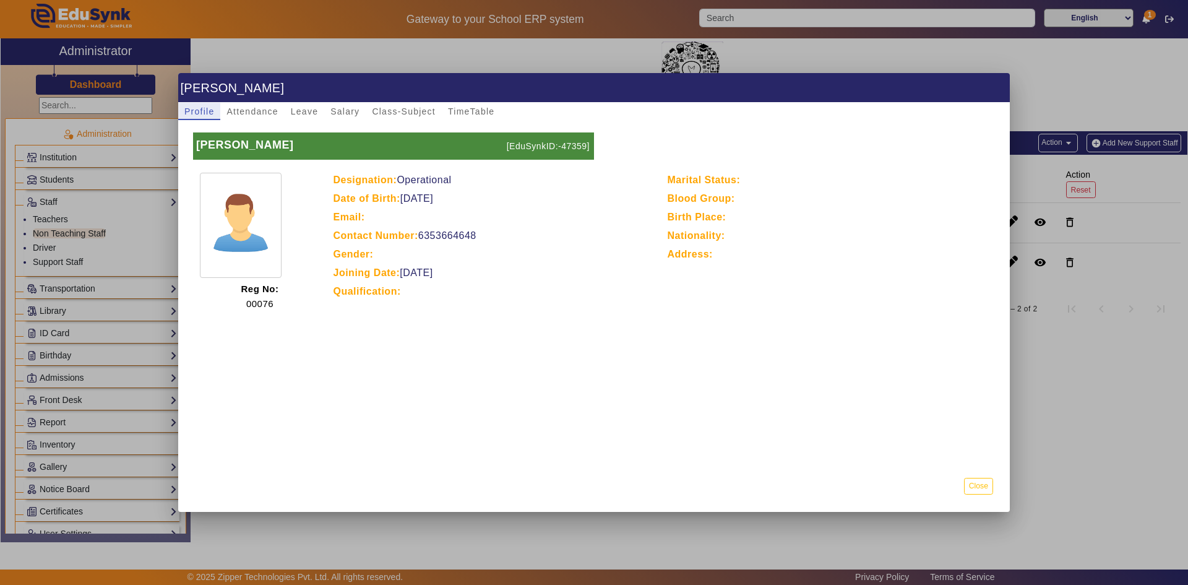
drag, startPoint x: 647, startPoint y: 233, endPoint x: 565, endPoint y: 186, distance: 94.8
click at [630, 215] on div "Designation: Operational Date of Birth: [DEMOGRAPHIC_DATA] Email: Contact Numbe…" at bounding box center [494, 242] width 334 height 139
click at [561, 186] on p "Designation: Operational" at bounding box center [494, 180] width 321 height 15
